Goal: Information Seeking & Learning: Learn about a topic

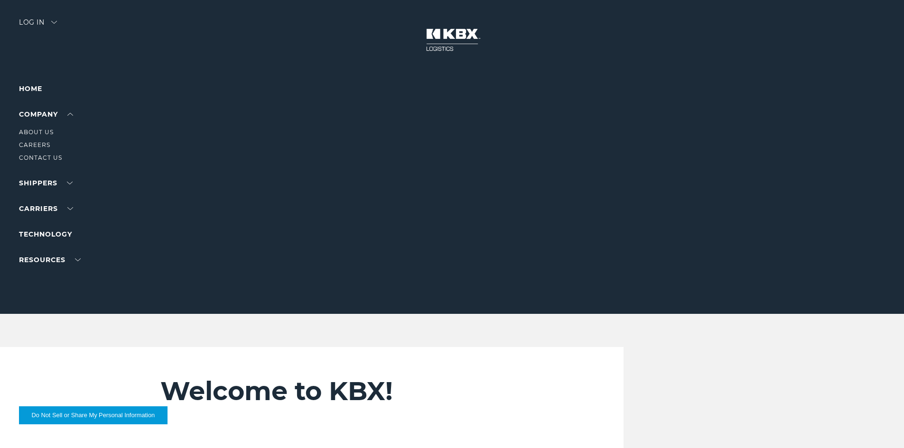
click at [61, 131] on li "About Us" at bounding box center [60, 132] width 83 height 10
click at [49, 133] on link "About Us" at bounding box center [36, 132] width 35 height 7
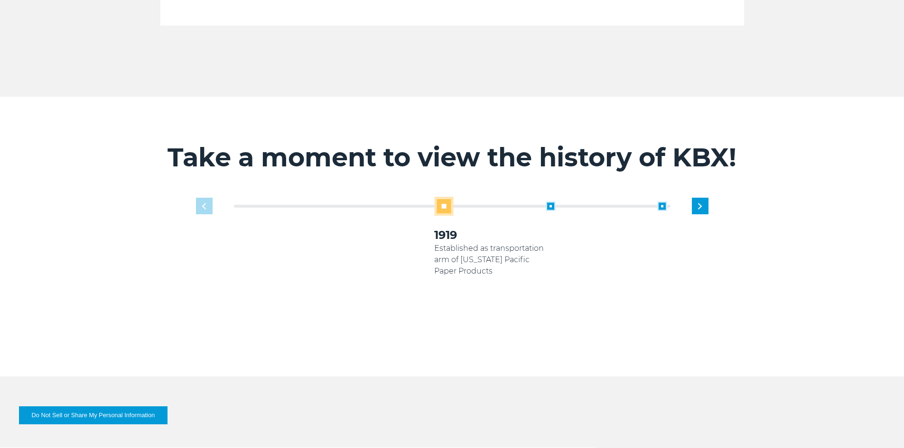
scroll to position [569, 0]
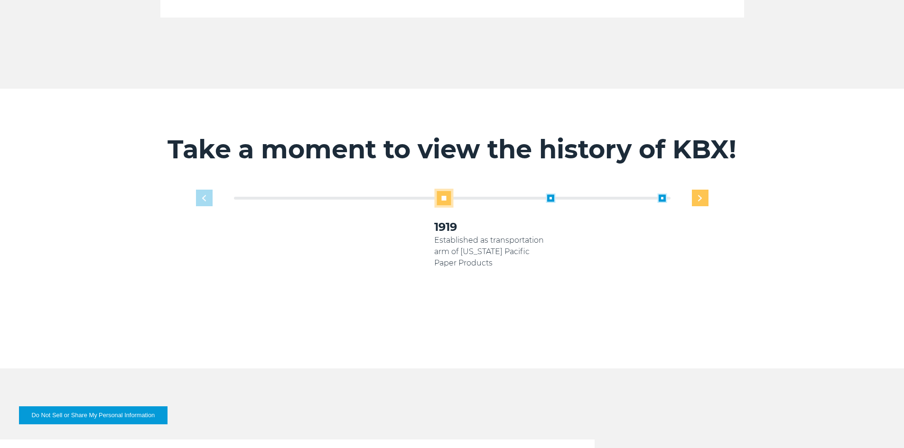
click at [703, 190] on div "Next slide" at bounding box center [700, 198] width 17 height 17
click at [708, 194] on div "2024 KBX consolidates transportation and asset management under KBX Logistics" at bounding box center [713, 237] width 112 height 87
click at [703, 189] on div "1919 Established as transportation arm of Georgia Pacific Paper Products 2005 K…" at bounding box center [490, 257] width 446 height 137
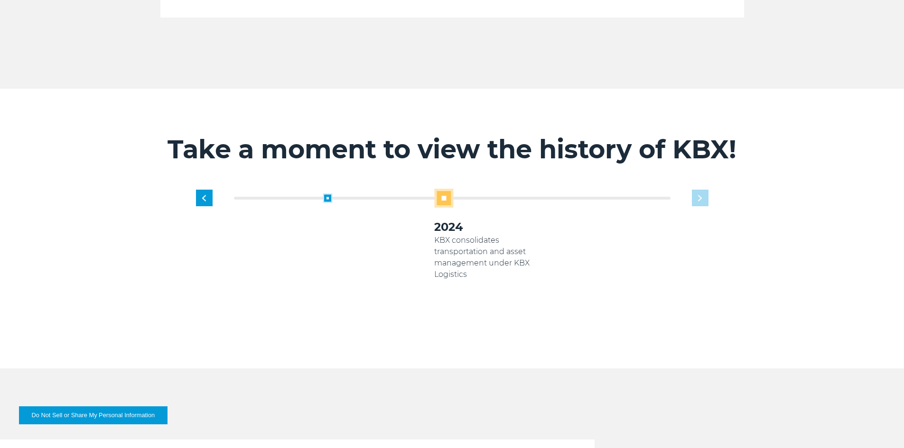
click at [735, 286] on div "Take a moment to view the history of KBX! 1919 Established as transportation ar…" at bounding box center [452, 229] width 584 height 280
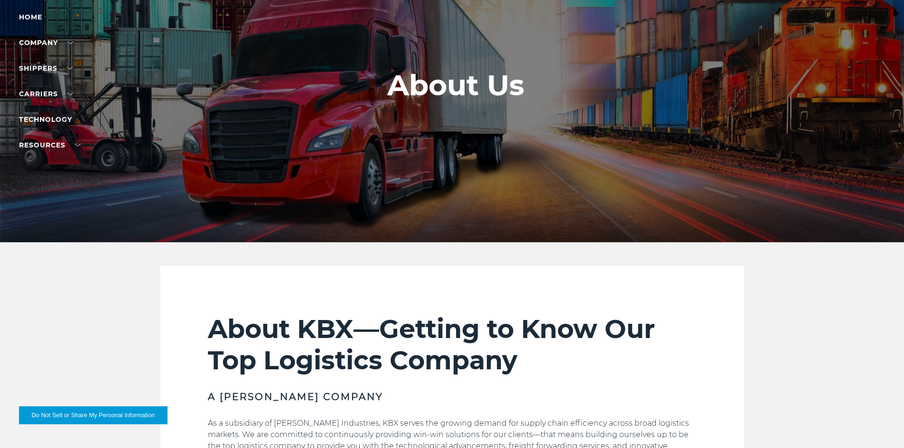
scroll to position [0, 0]
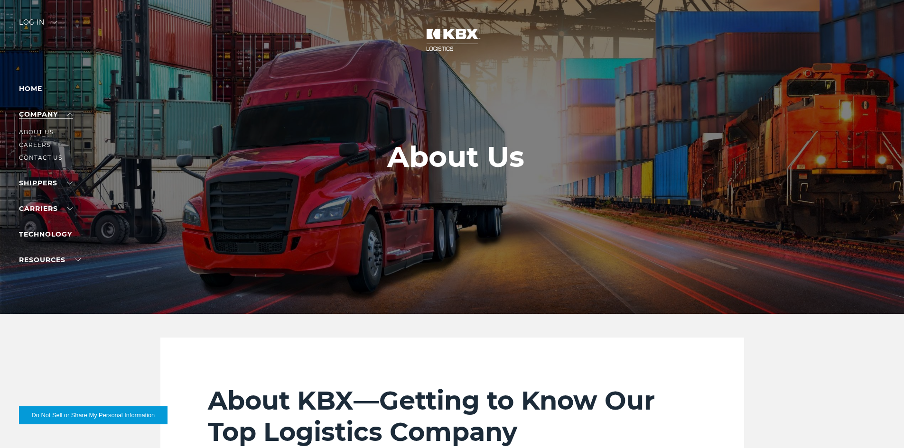
click at [65, 112] on link "Company" at bounding box center [46, 114] width 54 height 9
click at [53, 189] on link "Technology" at bounding box center [45, 191] width 53 height 9
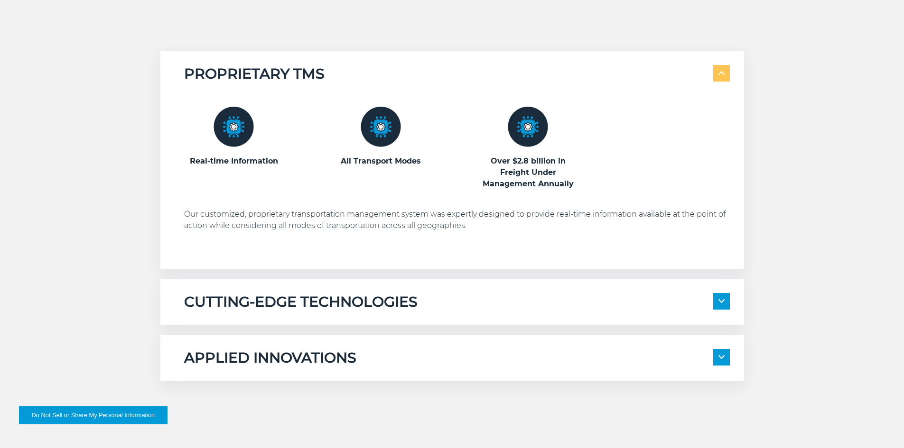
scroll to position [522, 0]
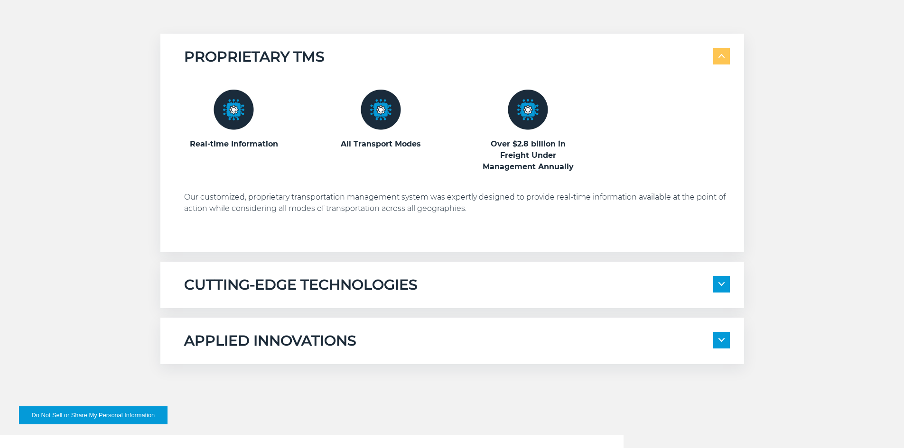
click at [727, 289] on span at bounding box center [721, 284] width 17 height 17
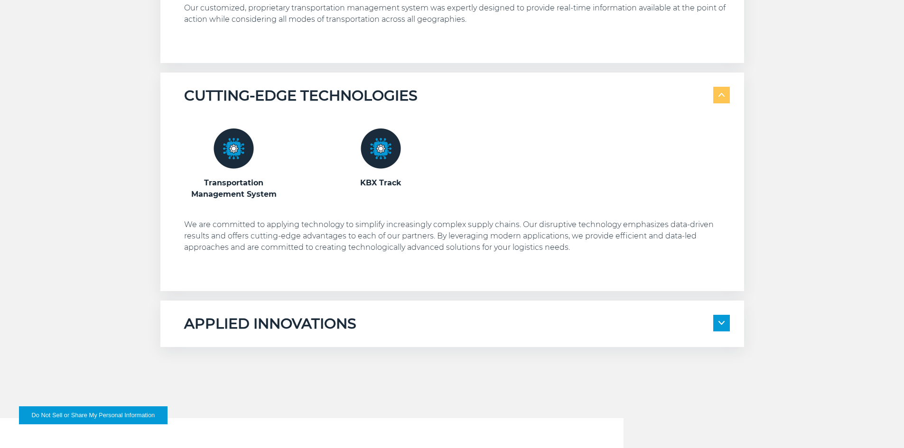
scroll to position [712, 0]
click at [727, 325] on span at bounding box center [721, 323] width 17 height 17
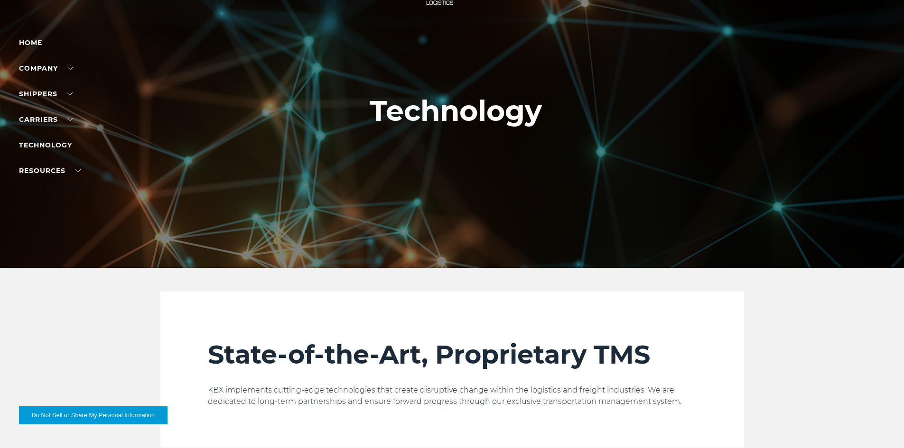
scroll to position [0, 0]
